Goal: Information Seeking & Learning: Learn about a topic

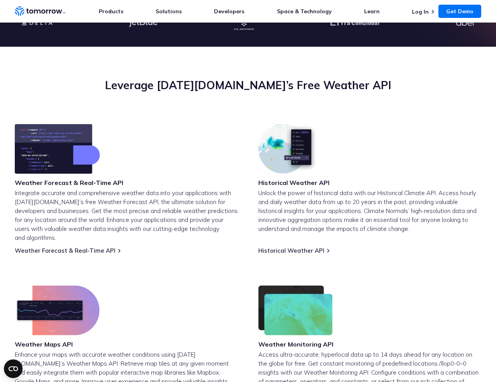
scroll to position [247, 0]
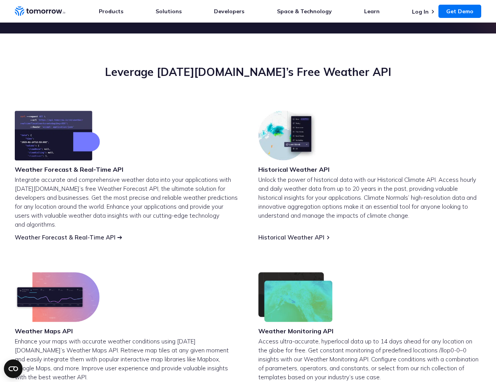
click at [87, 233] on link "Weather Forecast & Real-Time API" at bounding box center [65, 236] width 101 height 7
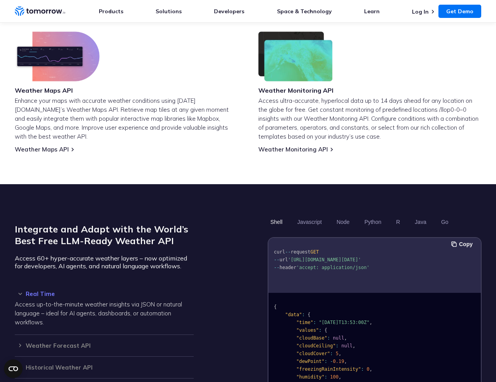
scroll to position [583, 0]
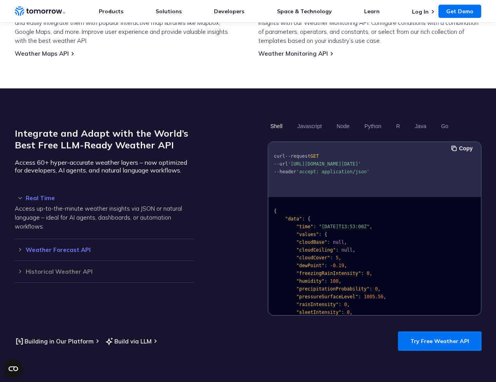
click at [18, 247] on h3 "Weather Forecast API" at bounding box center [104, 250] width 179 height 6
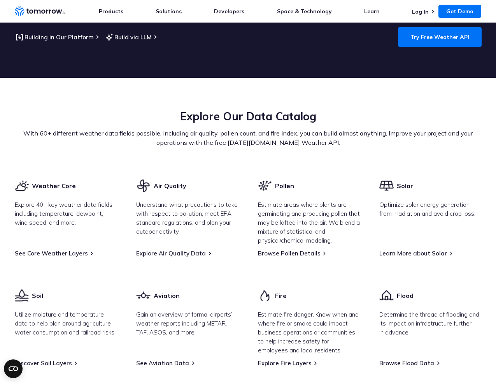
scroll to position [965, 0]
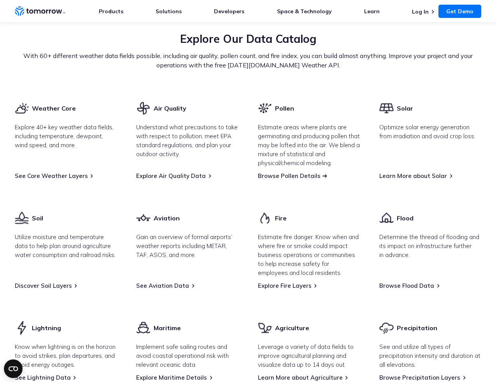
click at [289, 172] on link "Browse Pollen Details" at bounding box center [289, 175] width 63 height 7
